Goal: Information Seeking & Learning: Learn about a topic

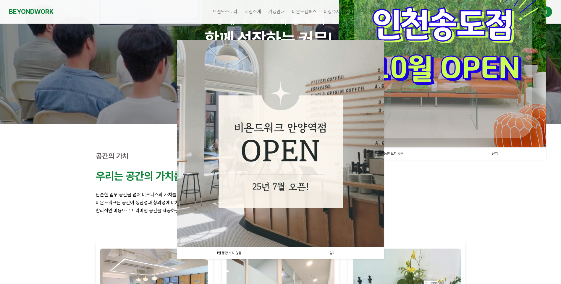
scroll to position [89, 0]
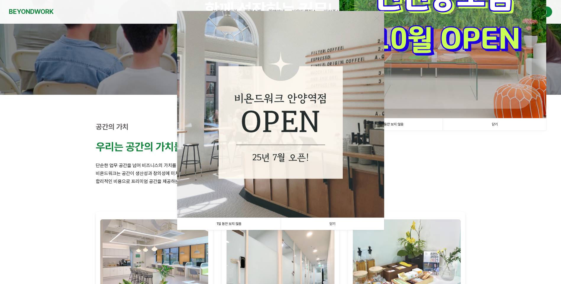
click at [333, 224] on link "닫기" at bounding box center [332, 224] width 103 height 12
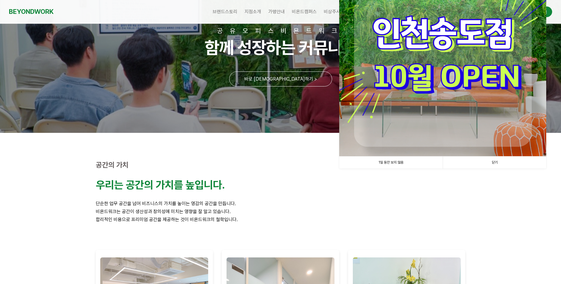
scroll to position [0, 0]
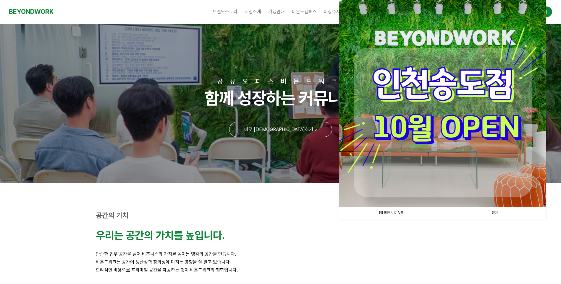
click at [495, 213] on link "닫기" at bounding box center [493, 213] width 103 height 12
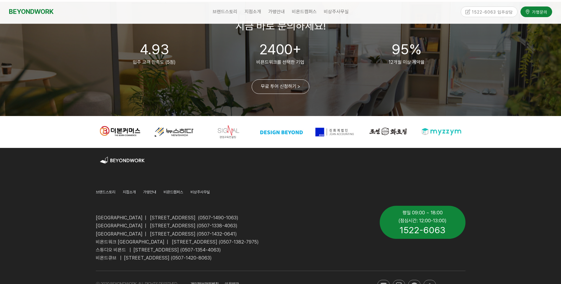
scroll to position [1420, 0]
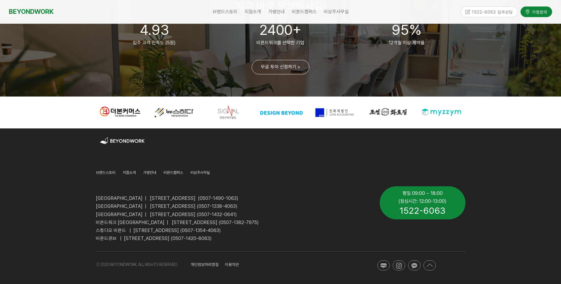
click at [209, 198] on span "[GEOGRAPHIC_DATA] | [STREET_ADDRESS] (0507-1490-1063)" at bounding box center [167, 199] width 142 height 6
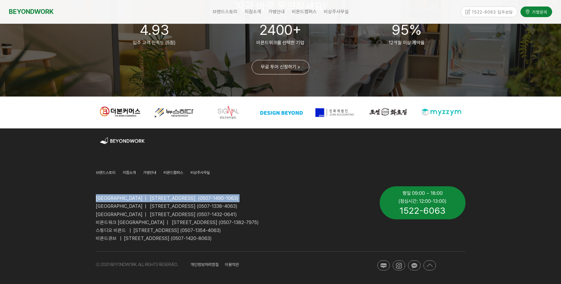
click at [209, 198] on span "[GEOGRAPHIC_DATA] | [STREET_ADDRESS] (0507-1490-1063)" at bounding box center [167, 199] width 142 height 6
click at [309, 198] on p "[GEOGRAPHIC_DATA] | [STREET_ADDRESS] (0507-1490-1063)" at bounding box center [233, 198] width 275 height 8
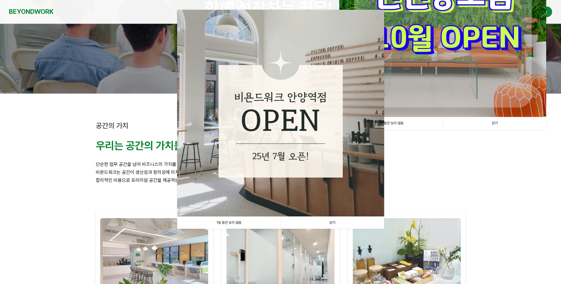
scroll to position [148, 0]
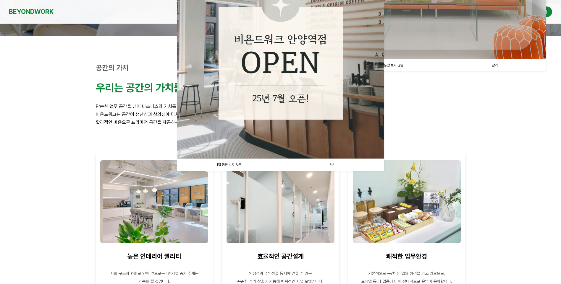
click at [333, 166] on link "닫기" at bounding box center [332, 165] width 103 height 12
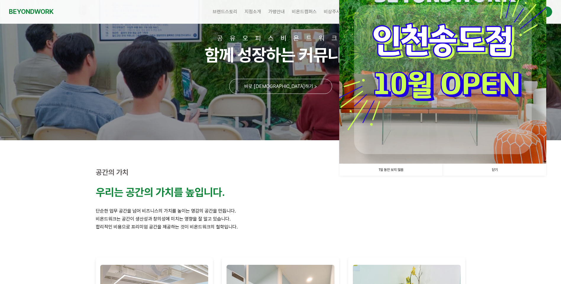
scroll to position [0, 0]
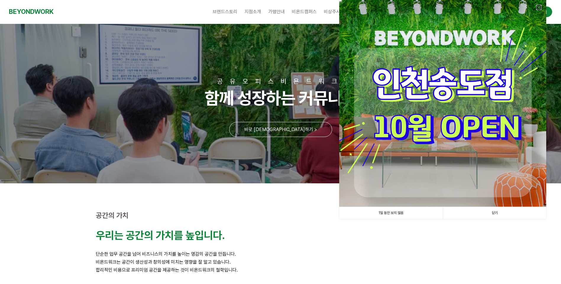
click at [539, 4] on div at bounding box center [442, 103] width 207 height 207
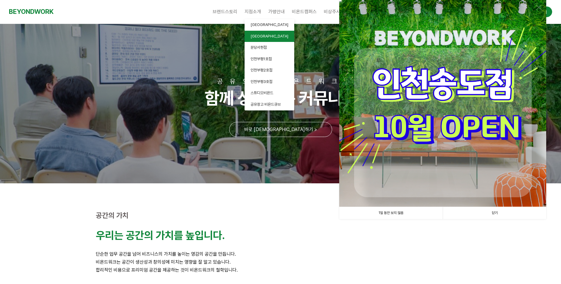
click at [265, 34] on link "[GEOGRAPHIC_DATA]" at bounding box center [269, 37] width 50 height 12
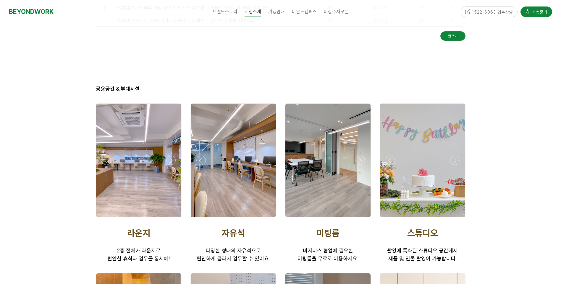
scroll to position [798, 0]
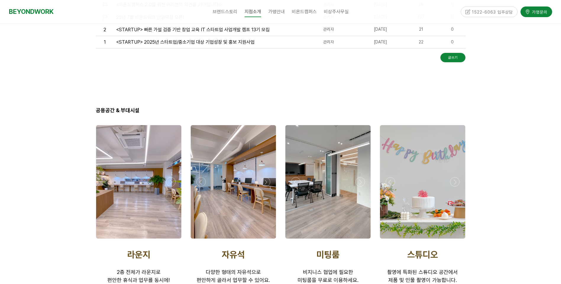
click at [239, 174] on div at bounding box center [233, 182] width 85 height 114
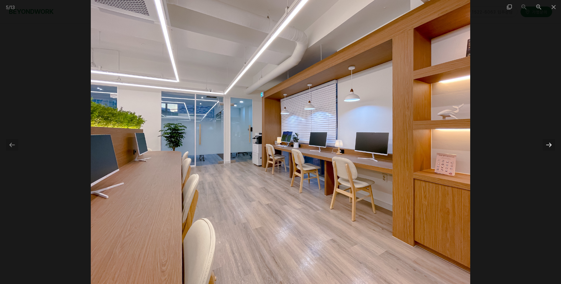
click at [548, 145] on div at bounding box center [548, 145] width 12 height 12
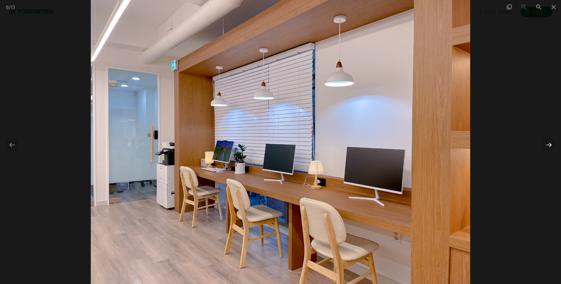
click at [548, 145] on div at bounding box center [548, 145] width 12 height 12
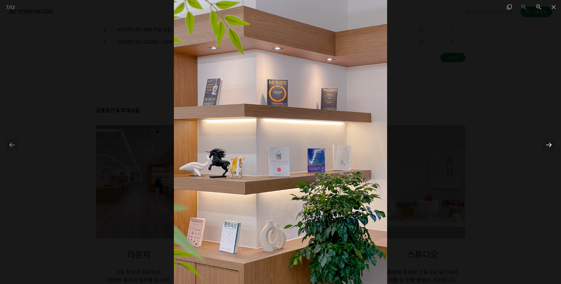
click at [548, 145] on div at bounding box center [548, 145] width 12 height 12
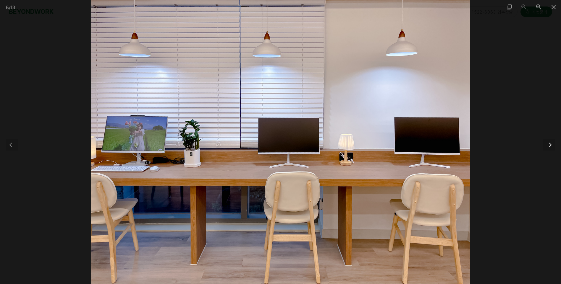
click at [548, 145] on div at bounding box center [548, 145] width 12 height 12
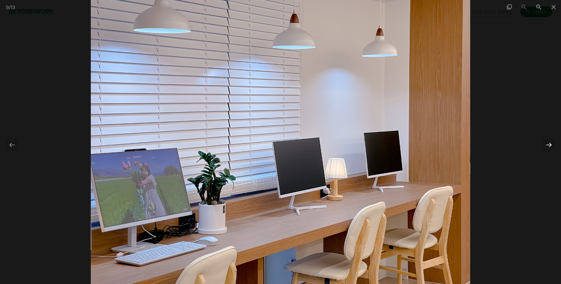
click at [548, 145] on div at bounding box center [548, 145] width 12 height 12
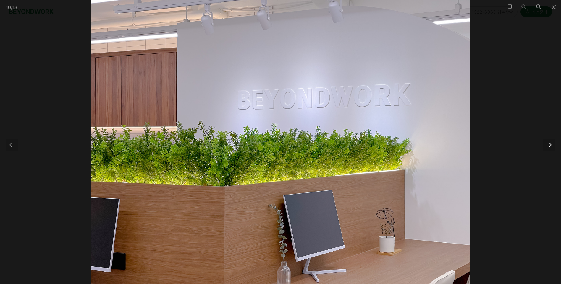
click at [548, 145] on div at bounding box center [548, 145] width 12 height 12
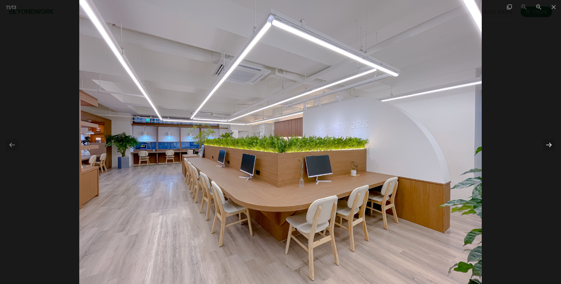
click at [548, 145] on div at bounding box center [548, 145] width 12 height 12
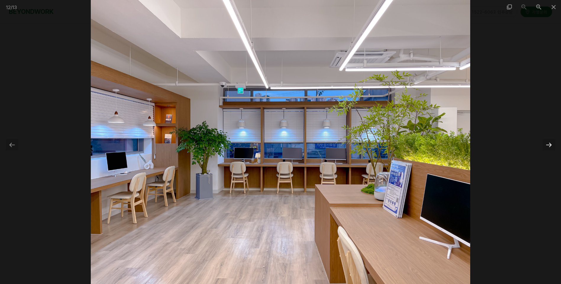
click at [548, 145] on div at bounding box center [548, 145] width 12 height 12
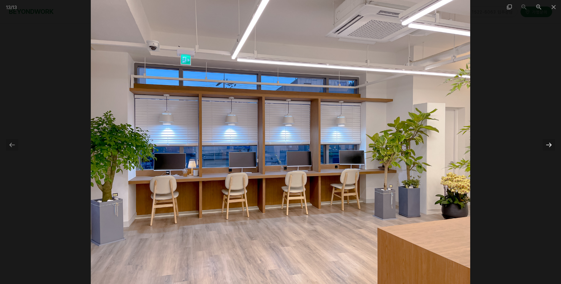
click at [548, 145] on div at bounding box center [548, 145] width 12 height 12
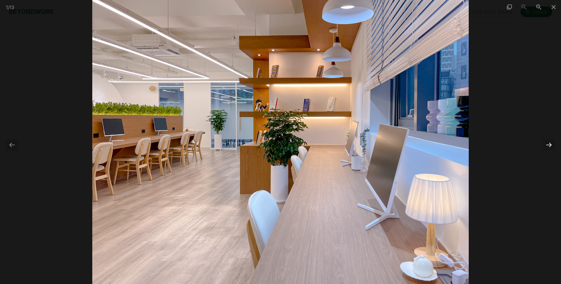
click at [548, 145] on div at bounding box center [548, 145] width 12 height 12
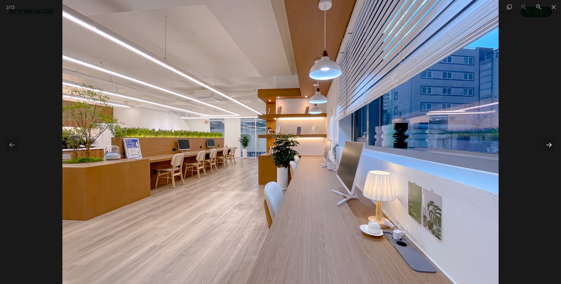
click at [548, 145] on div at bounding box center [548, 145] width 12 height 12
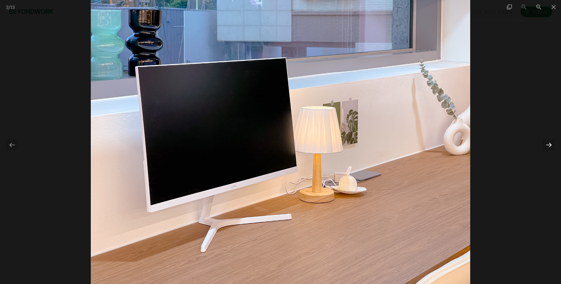
click at [548, 145] on div at bounding box center [548, 145] width 12 height 12
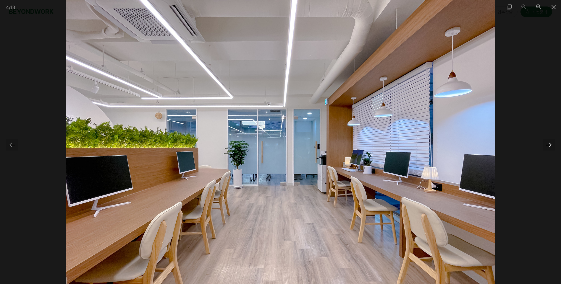
click at [548, 145] on div at bounding box center [548, 145] width 12 height 12
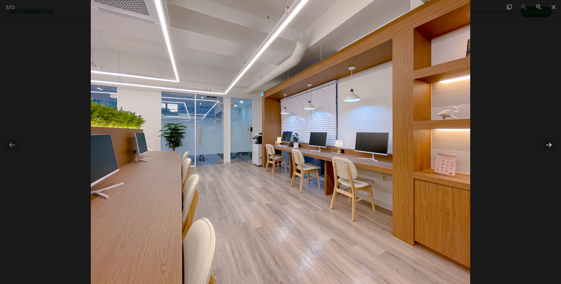
click at [548, 145] on div at bounding box center [548, 145] width 12 height 12
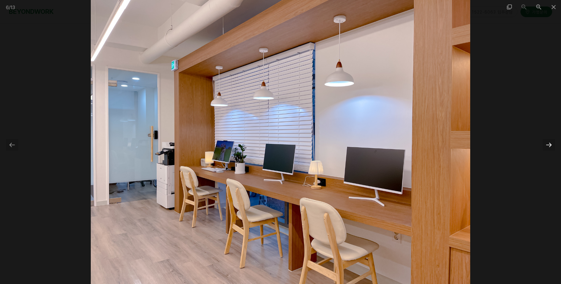
click at [548, 145] on div at bounding box center [548, 145] width 12 height 12
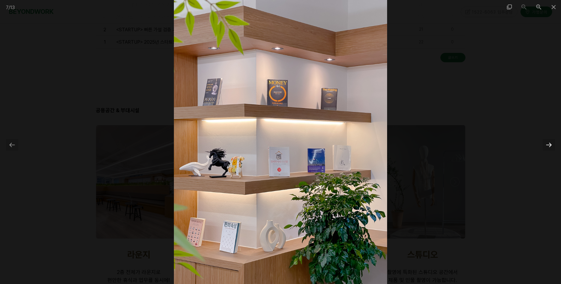
click at [548, 145] on div at bounding box center [548, 145] width 12 height 12
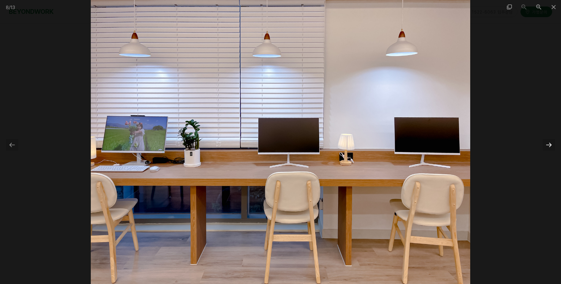
click at [548, 145] on div at bounding box center [548, 145] width 12 height 12
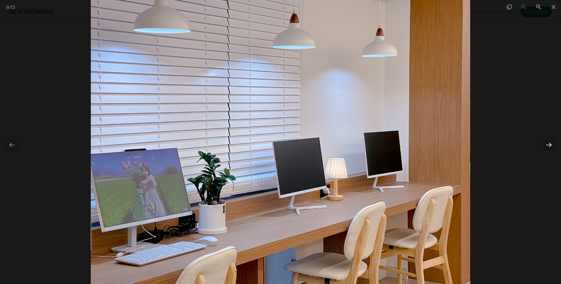
click at [548, 145] on div at bounding box center [548, 145] width 12 height 12
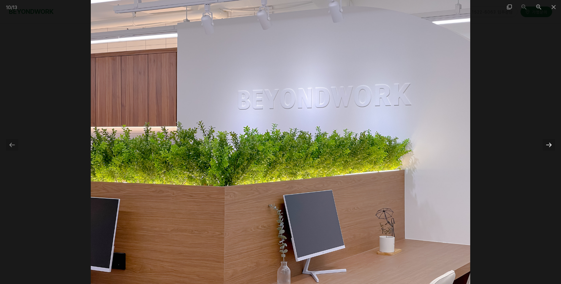
click at [548, 145] on div at bounding box center [548, 145] width 12 height 12
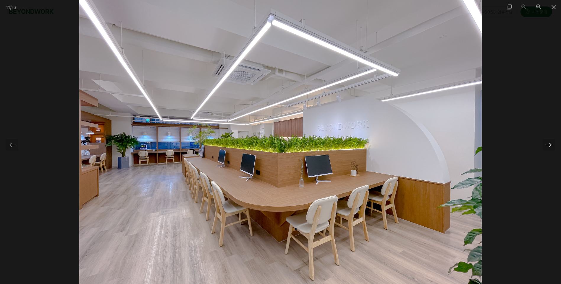
click at [548, 145] on div at bounding box center [548, 145] width 12 height 12
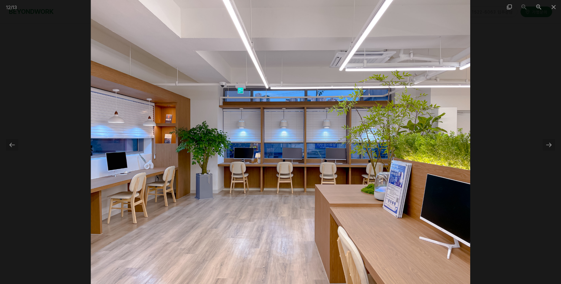
scroll to position [680, 0]
click at [548, 143] on div at bounding box center [548, 145] width 12 height 12
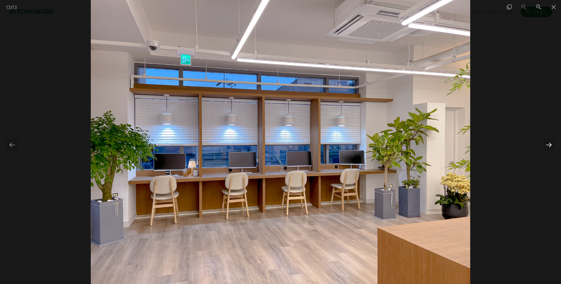
click at [548, 146] on div at bounding box center [548, 145] width 12 height 12
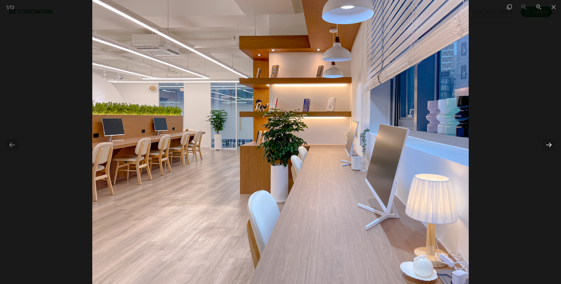
click at [548, 146] on div at bounding box center [548, 145] width 12 height 12
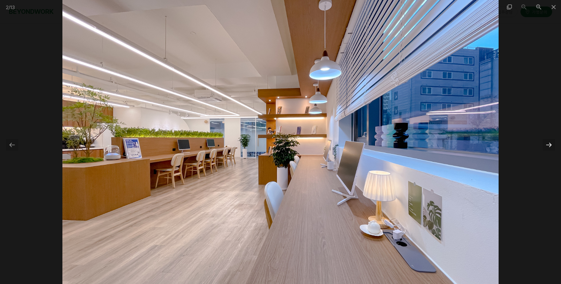
click at [548, 146] on div at bounding box center [548, 145] width 12 height 12
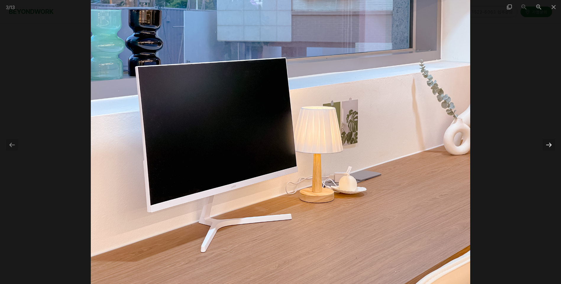
click at [548, 146] on div at bounding box center [548, 145] width 12 height 12
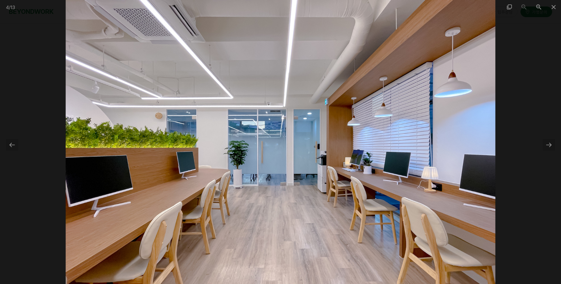
scroll to position [1241, 0]
click at [552, 5] on span at bounding box center [553, 7] width 15 height 14
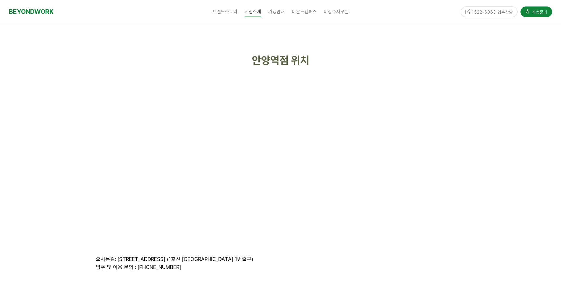
scroll to position [2422, 0]
